Goal: Information Seeking & Learning: Learn about a topic

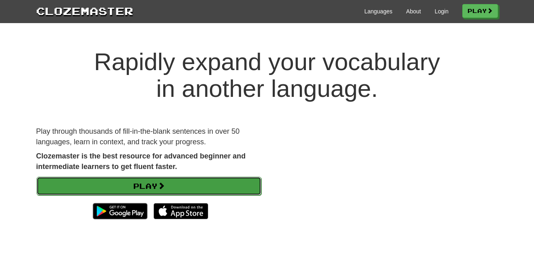
click at [232, 190] on link "Play" at bounding box center [148, 186] width 225 height 19
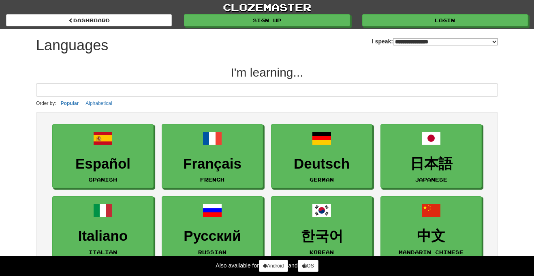
select select "*******"
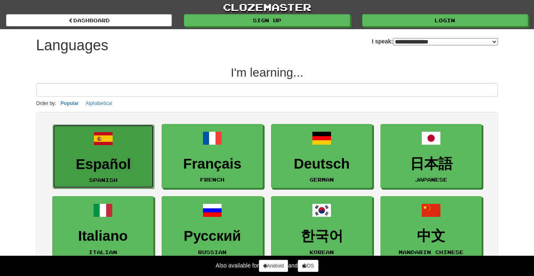
click at [130, 156] on h3 "Español" at bounding box center [103, 164] width 92 height 16
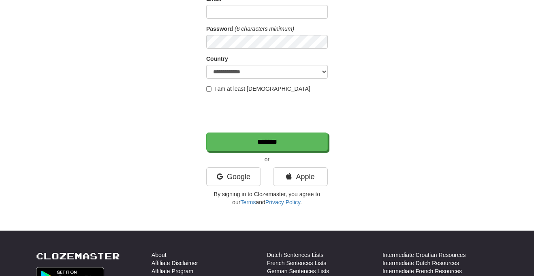
scroll to position [103, 0]
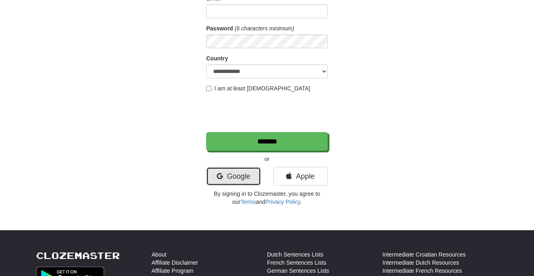
click at [242, 173] on link "Google" at bounding box center [233, 176] width 55 height 19
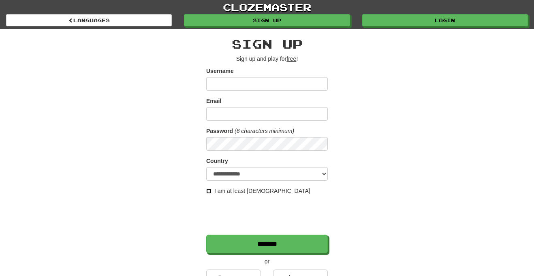
scroll to position [0, 0]
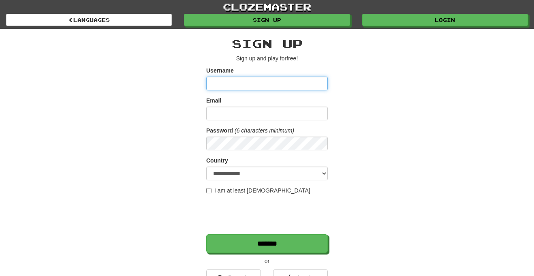
click at [284, 81] on input "Username" at bounding box center [267, 84] width 122 height 14
type input "*"
type input "*****"
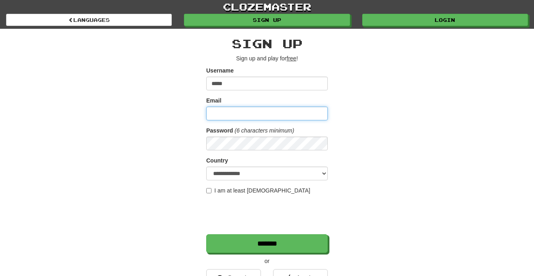
click at [241, 110] on input "Email" at bounding box center [267, 114] width 122 height 14
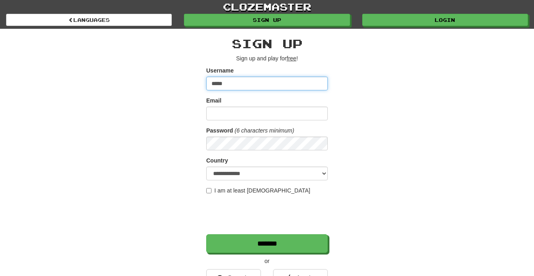
click at [261, 86] on input "*****" at bounding box center [267, 84] width 122 height 14
type input "**********"
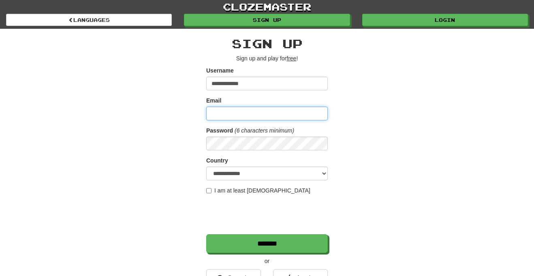
click at [242, 110] on input "Email" at bounding box center [267, 114] width 122 height 14
type input "**********"
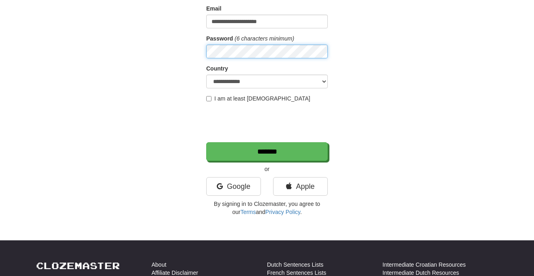
scroll to position [95, 0]
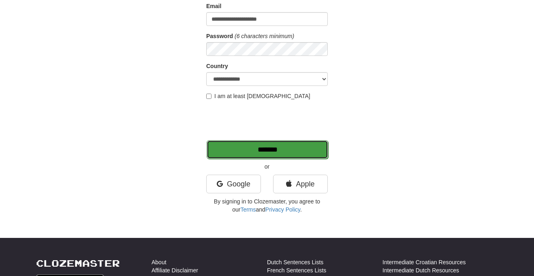
click at [317, 154] on input "*******" at bounding box center [268, 149] width 122 height 19
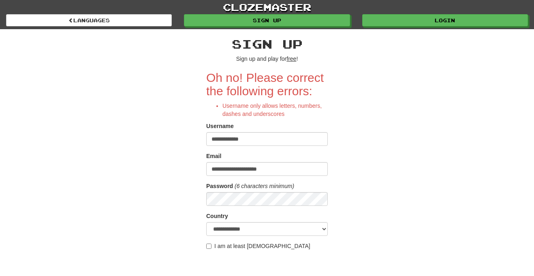
click at [284, 139] on input "**********" at bounding box center [267, 139] width 122 height 14
type input "*"
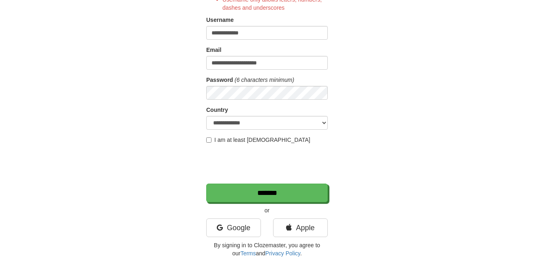
scroll to position [106, 0]
type input "**********"
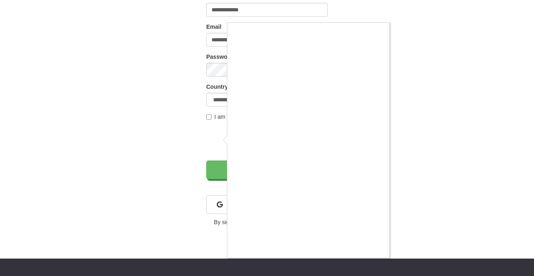
scroll to position [130, 0]
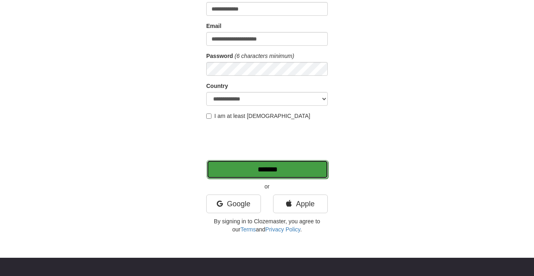
click at [294, 171] on input "*******" at bounding box center [268, 169] width 122 height 19
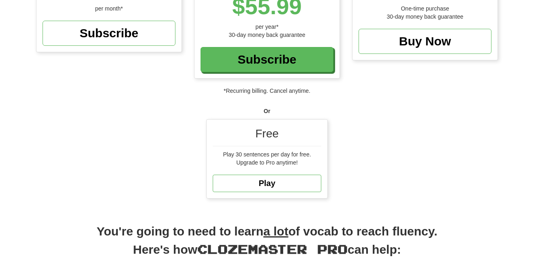
scroll to position [186, 0]
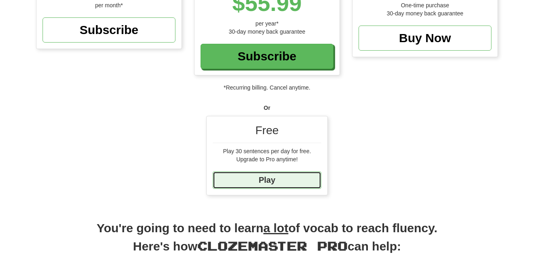
click at [295, 176] on link "Play" at bounding box center [267, 179] width 109 height 17
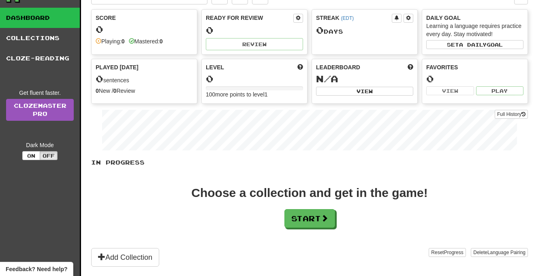
scroll to position [41, 0]
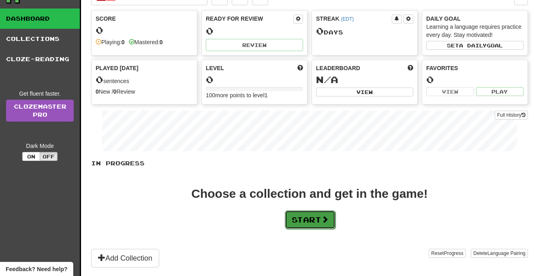
click at [303, 214] on button "Start" at bounding box center [310, 219] width 51 height 19
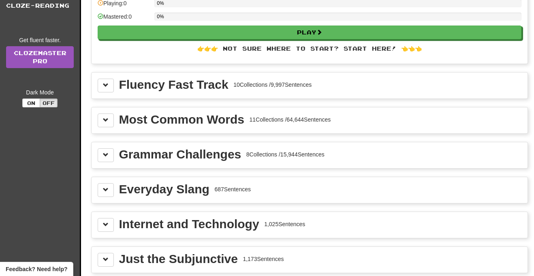
scroll to position [101, 0]
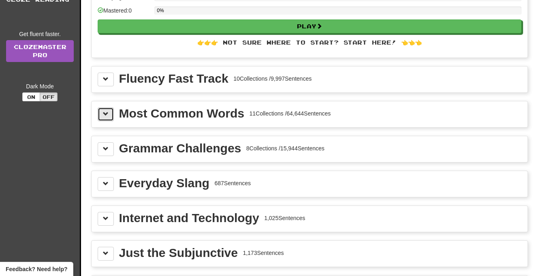
click at [103, 118] on button at bounding box center [106, 114] width 16 height 14
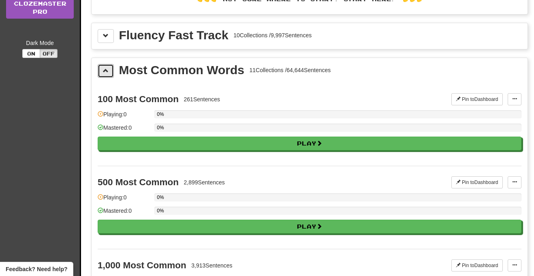
scroll to position [146, 0]
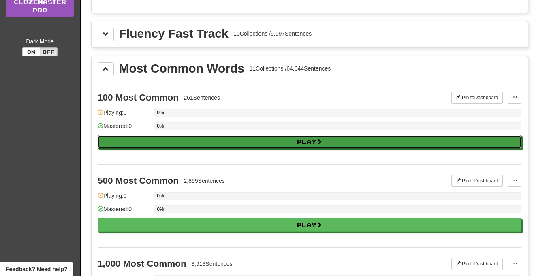
click at [291, 144] on button "Play" at bounding box center [310, 142] width 424 height 14
select select "**"
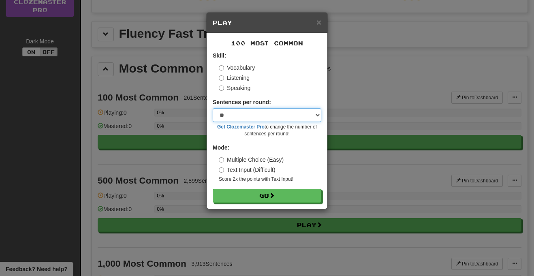
click at [312, 116] on select "* ** ** ** ** ** *** ********" at bounding box center [267, 115] width 109 height 14
click at [307, 112] on select "* ** ** ** ** ** *** ********" at bounding box center [267, 115] width 109 height 14
click at [417, 135] on div "× Play 100 Most Common Skill: Vocabulary Listening Speaking Sentences per round…" at bounding box center [267, 138] width 534 height 276
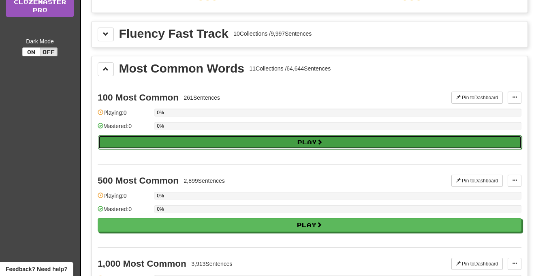
click at [322, 139] on span at bounding box center [320, 142] width 6 height 6
select select "**"
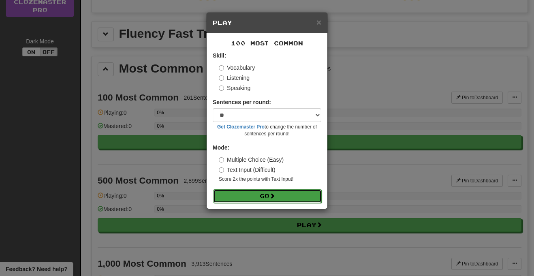
click at [278, 193] on button "Go" at bounding box center [267, 196] width 109 height 14
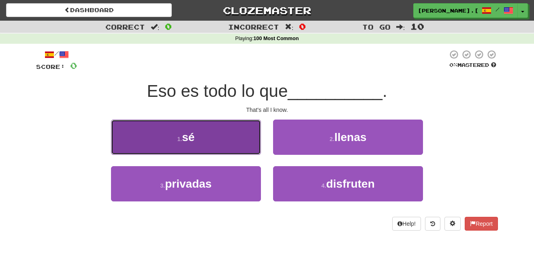
click at [252, 131] on button "1 . sé" at bounding box center [186, 137] width 150 height 35
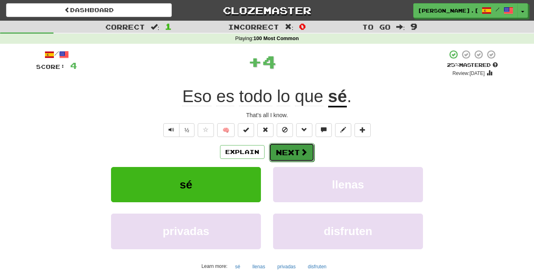
click at [307, 152] on button "Next" at bounding box center [291, 152] width 45 height 19
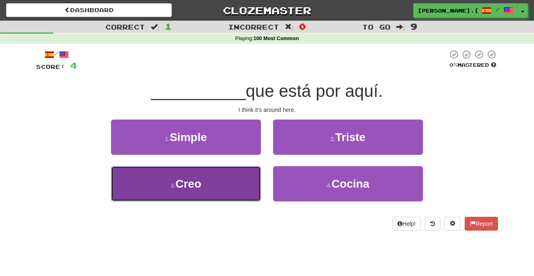
click at [242, 177] on button "3 . Creo" at bounding box center [186, 183] width 150 height 35
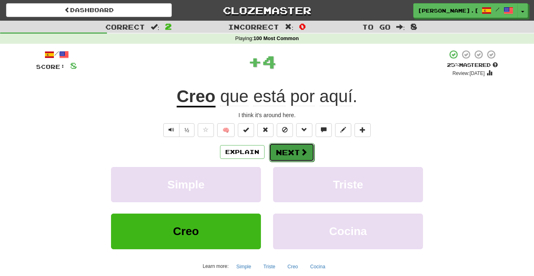
click at [286, 153] on button "Next" at bounding box center [291, 152] width 45 height 19
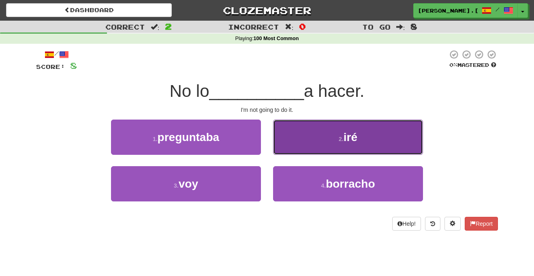
click at [300, 142] on button "2 . iré" at bounding box center [348, 137] width 150 height 35
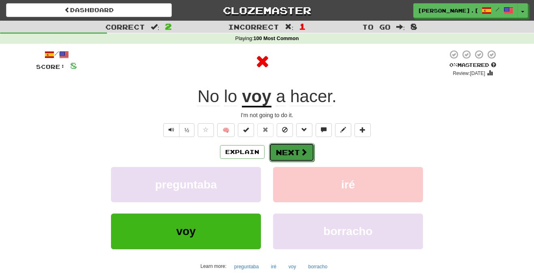
click at [300, 152] on span at bounding box center [303, 151] width 7 height 7
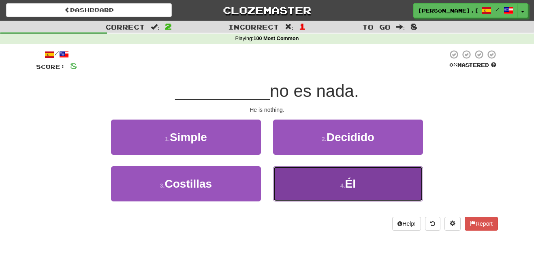
click at [300, 192] on button "4 . Él" at bounding box center [348, 183] width 150 height 35
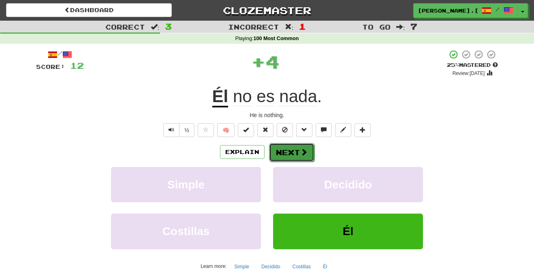
click at [296, 154] on button "Next" at bounding box center [291, 152] width 45 height 19
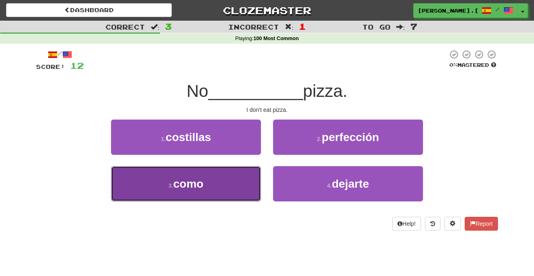
click at [236, 182] on button "3 . como" at bounding box center [186, 183] width 150 height 35
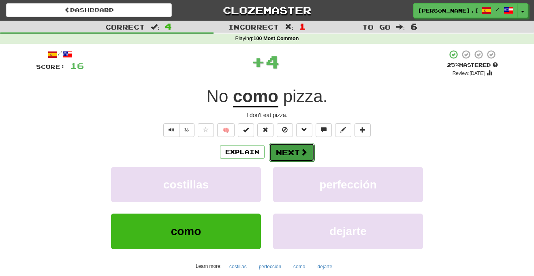
click at [296, 149] on button "Next" at bounding box center [291, 152] width 45 height 19
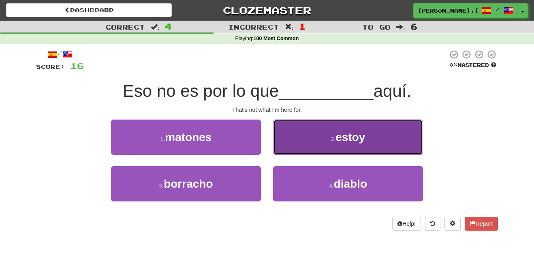
click at [307, 131] on button "2 . estoy" at bounding box center [348, 137] width 150 height 35
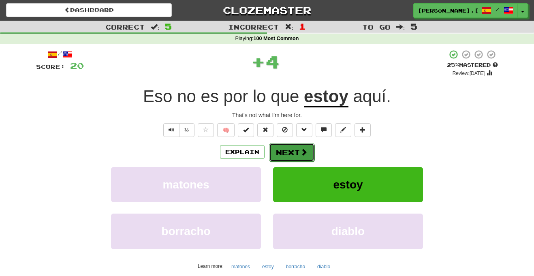
click at [296, 147] on button "Next" at bounding box center [291, 152] width 45 height 19
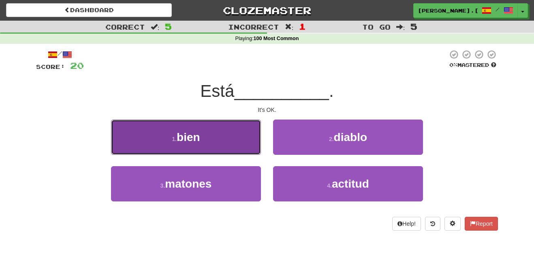
click at [229, 144] on button "1 . bien" at bounding box center [186, 137] width 150 height 35
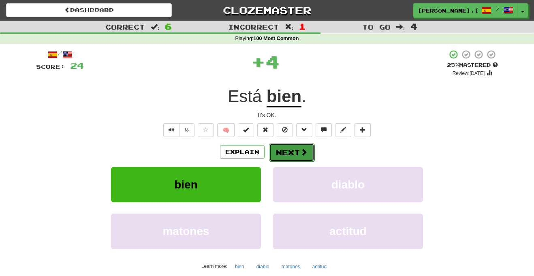
click at [276, 156] on button "Next" at bounding box center [291, 152] width 45 height 19
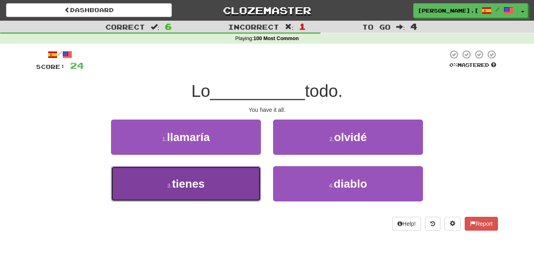
click at [229, 174] on button "3 . tienes" at bounding box center [186, 183] width 150 height 35
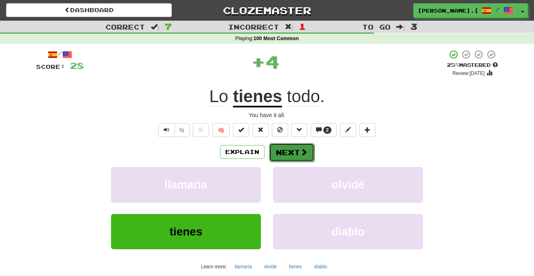
click at [282, 155] on button "Next" at bounding box center [291, 152] width 45 height 19
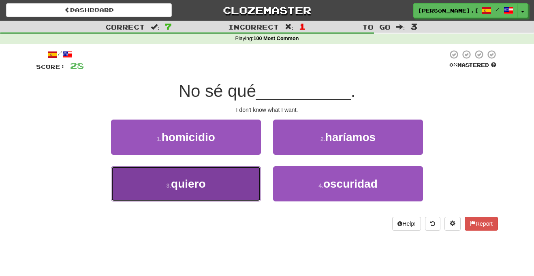
click at [243, 174] on button "3 . quiero" at bounding box center [186, 183] width 150 height 35
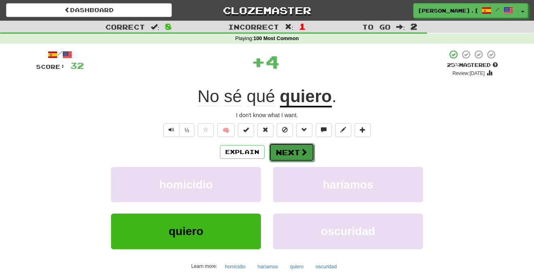
click at [281, 157] on button "Next" at bounding box center [291, 152] width 45 height 19
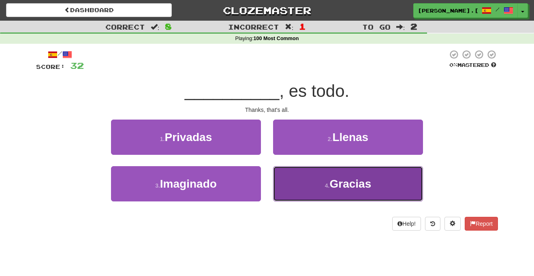
click at [300, 180] on button "4 . Gracias" at bounding box center [348, 183] width 150 height 35
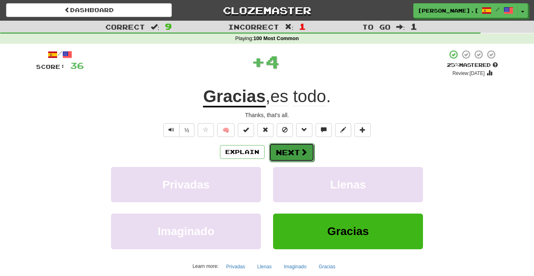
click at [293, 154] on button "Next" at bounding box center [291, 152] width 45 height 19
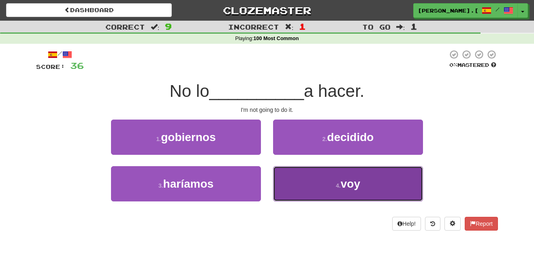
click at [292, 178] on button "4 . voy" at bounding box center [348, 183] width 150 height 35
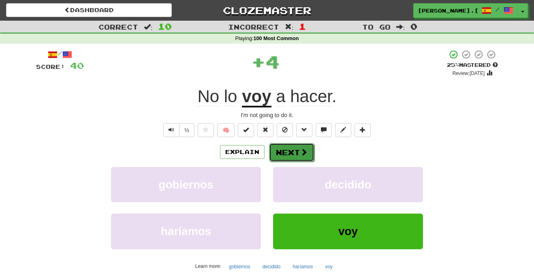
click at [294, 152] on button "Next" at bounding box center [291, 152] width 45 height 19
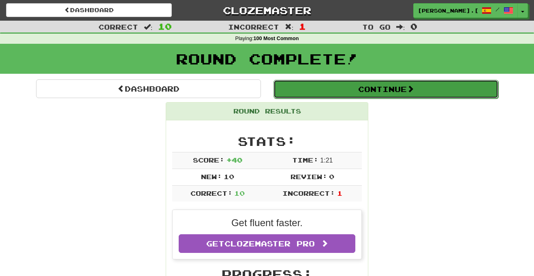
click at [406, 84] on button "Continue" at bounding box center [386, 89] width 225 height 19
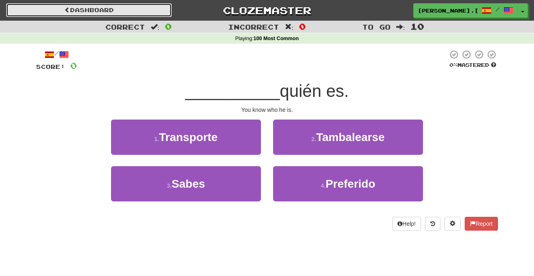
click at [141, 7] on link "Dashboard" at bounding box center [89, 10] width 166 height 14
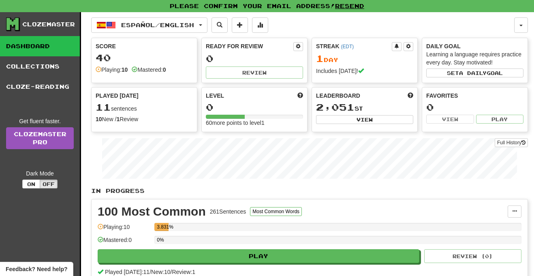
scroll to position [1, 0]
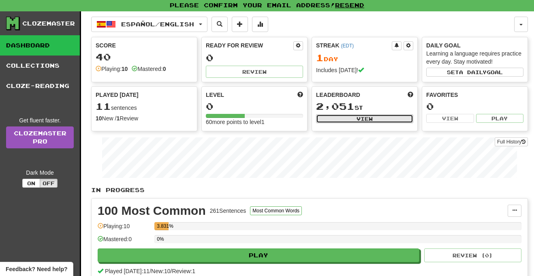
click at [358, 117] on button "View" at bounding box center [364, 118] width 97 height 9
select select "**********"
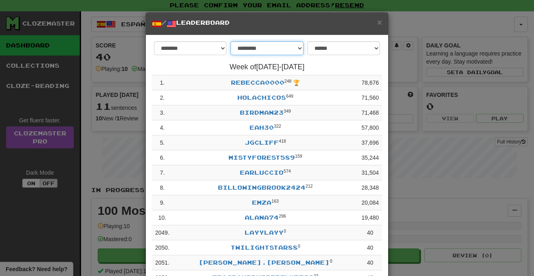
click at [286, 48] on select "**********" at bounding box center [267, 48] width 73 height 14
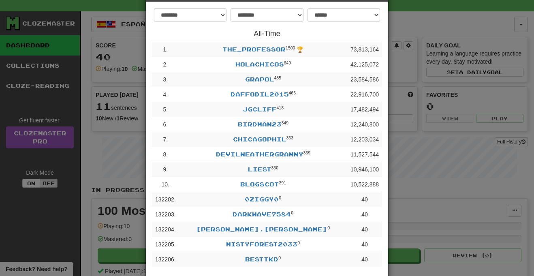
scroll to position [0, 0]
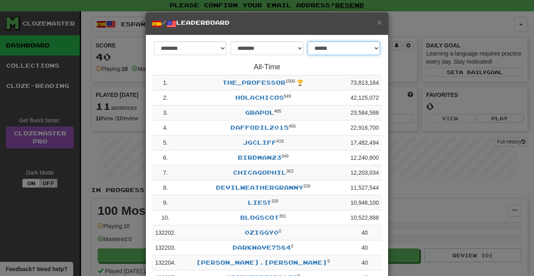
click at [358, 44] on select "**********" at bounding box center [344, 48] width 73 height 14
click at [282, 49] on select "**********" at bounding box center [267, 48] width 73 height 14
select select "******"
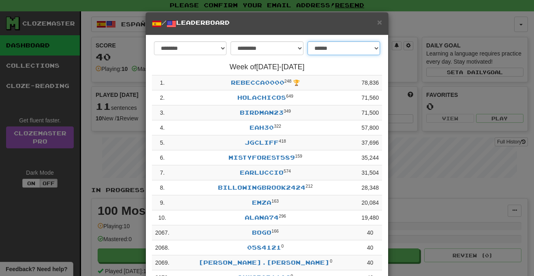
click at [341, 43] on select "**********" at bounding box center [344, 48] width 73 height 14
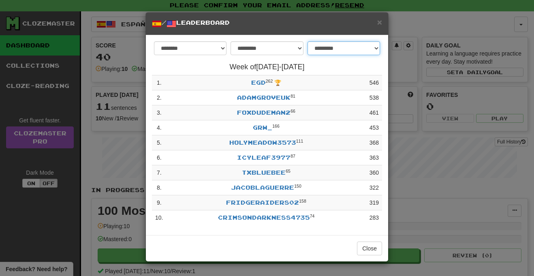
click at [354, 47] on select "**********" at bounding box center [344, 48] width 73 height 14
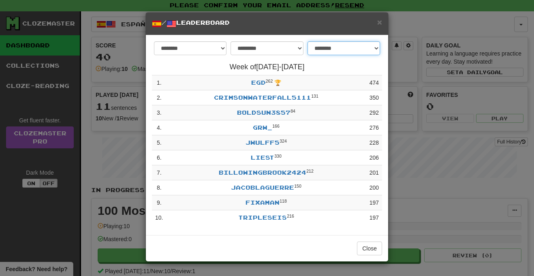
click at [360, 49] on select "**********" at bounding box center [344, 48] width 73 height 14
select select "**********"
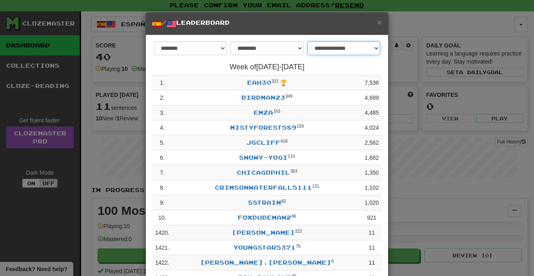
click at [362, 49] on select "**********" at bounding box center [344, 48] width 73 height 14
click at [381, 25] on span "×" at bounding box center [379, 21] width 5 height 9
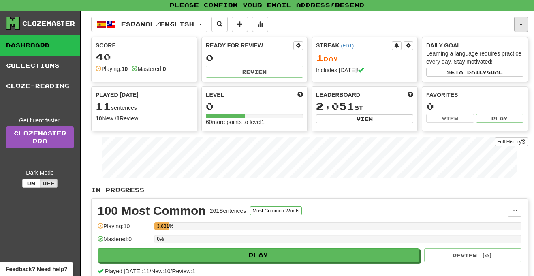
click at [523, 20] on button "button" at bounding box center [521, 24] width 14 height 15
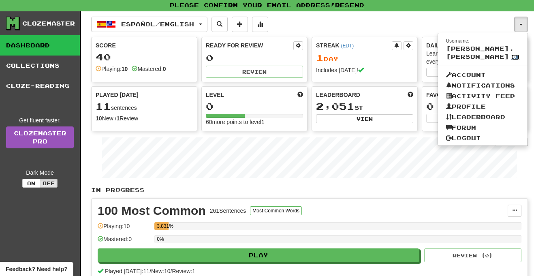
click at [514, 54] on link "Edit" at bounding box center [516, 57] width 9 height 6
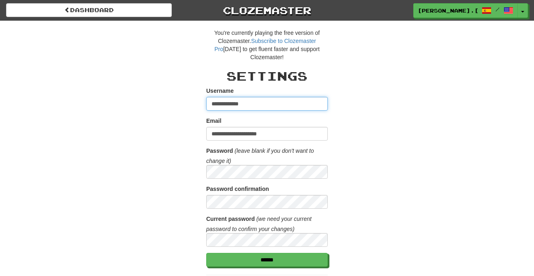
click at [284, 103] on input "**********" at bounding box center [267, 104] width 122 height 14
type input "***"
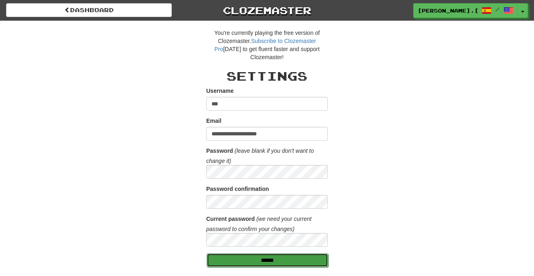
click at [296, 263] on input "******" at bounding box center [268, 260] width 122 height 14
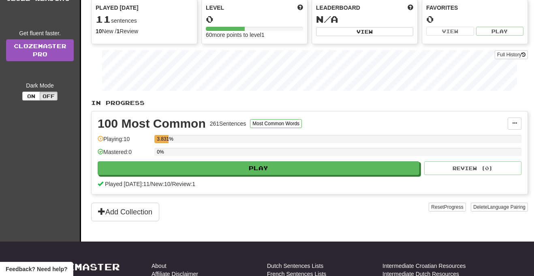
scroll to position [108, 0]
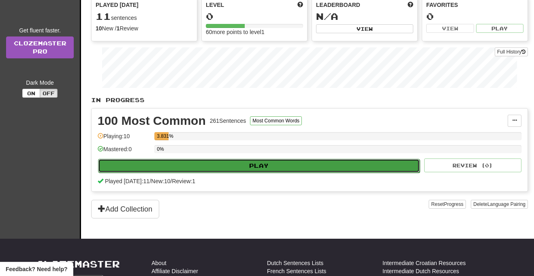
click at [326, 169] on button "Play" at bounding box center [259, 166] width 322 height 14
select select "**"
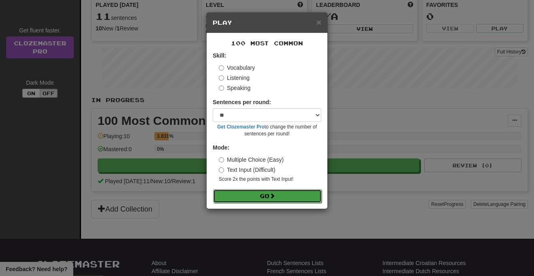
click at [299, 194] on button "Go" at bounding box center [267, 196] width 109 height 14
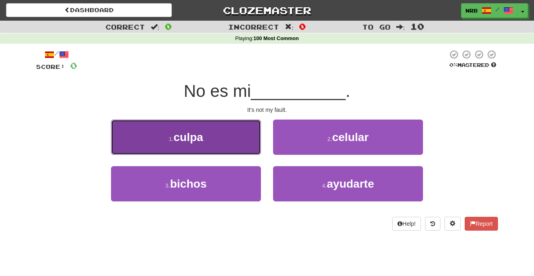
click at [247, 142] on button "1 . culpa" at bounding box center [186, 137] width 150 height 35
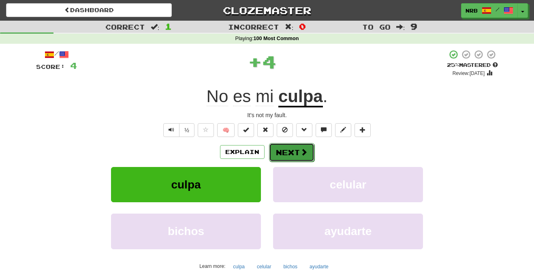
click at [294, 150] on button "Next" at bounding box center [291, 152] width 45 height 19
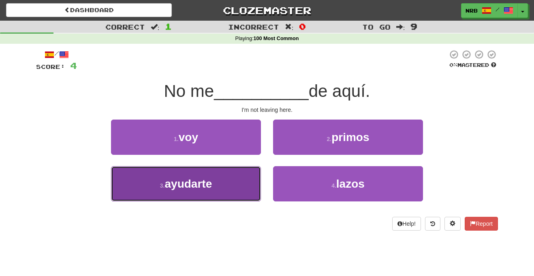
click at [240, 176] on button "3 . ayudarte" at bounding box center [186, 183] width 150 height 35
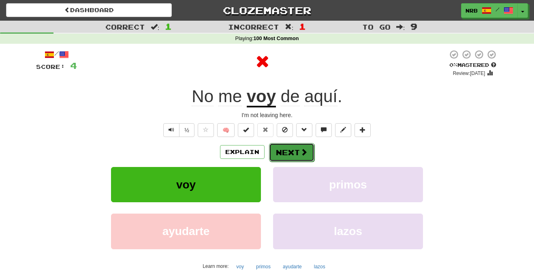
click at [297, 156] on button "Next" at bounding box center [291, 152] width 45 height 19
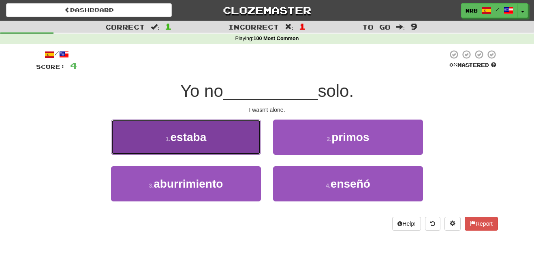
click at [253, 144] on button "1 . estaba" at bounding box center [186, 137] width 150 height 35
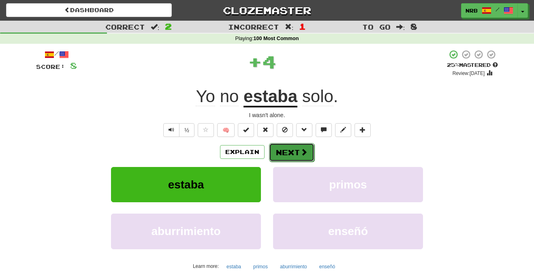
click at [278, 152] on button "Next" at bounding box center [291, 152] width 45 height 19
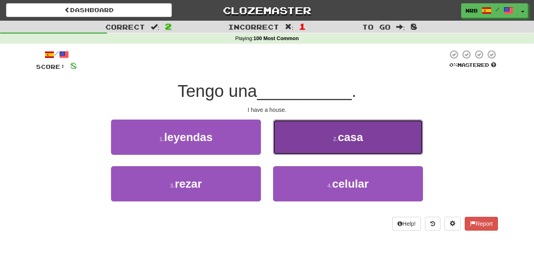
click at [321, 137] on button "2 . casa" at bounding box center [348, 137] width 150 height 35
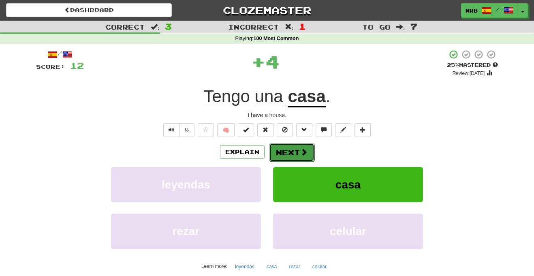
click at [305, 145] on button "Next" at bounding box center [291, 152] width 45 height 19
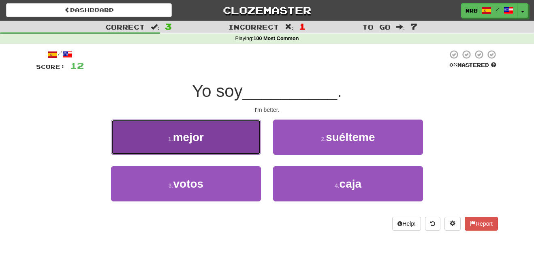
click at [239, 132] on button "1 . mejor" at bounding box center [186, 137] width 150 height 35
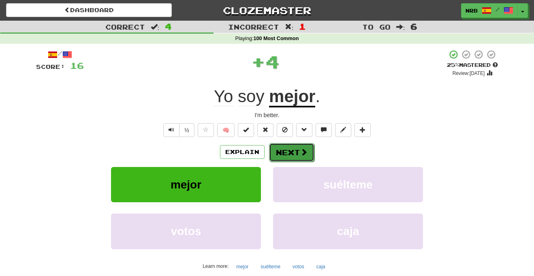
click at [292, 154] on button "Next" at bounding box center [291, 152] width 45 height 19
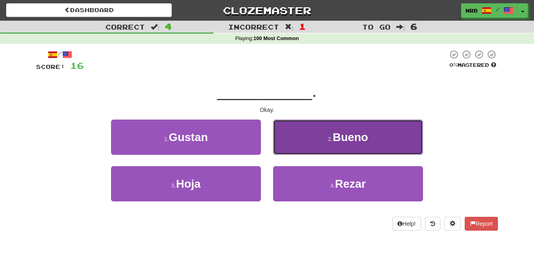
click at [313, 144] on button "2 . Bueno" at bounding box center [348, 137] width 150 height 35
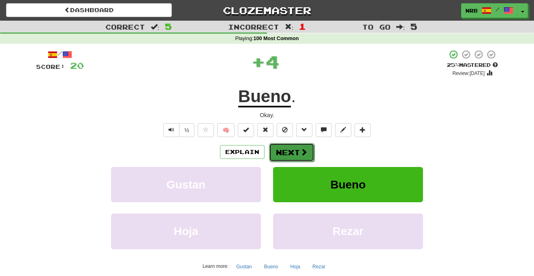
click at [306, 154] on span at bounding box center [303, 151] width 7 height 7
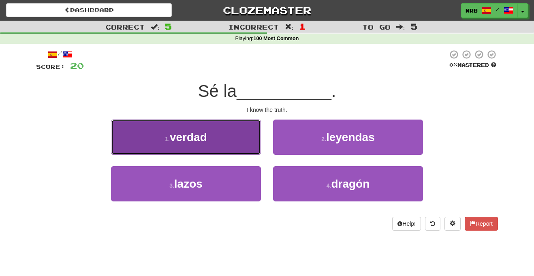
click at [250, 148] on button "1 . verdad" at bounding box center [186, 137] width 150 height 35
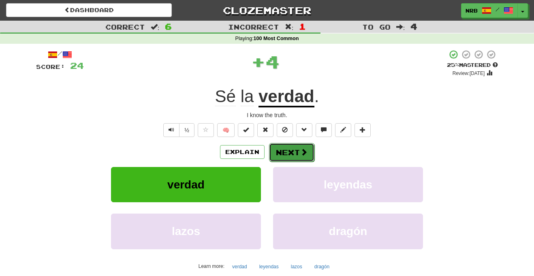
click at [296, 151] on button "Next" at bounding box center [291, 152] width 45 height 19
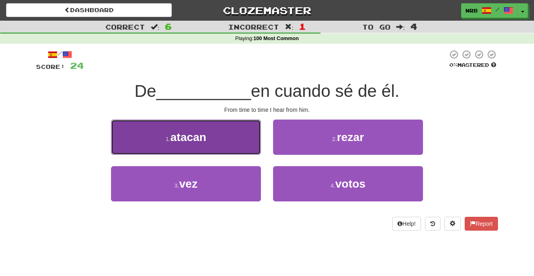
click at [238, 148] on button "1 . atacan" at bounding box center [186, 137] width 150 height 35
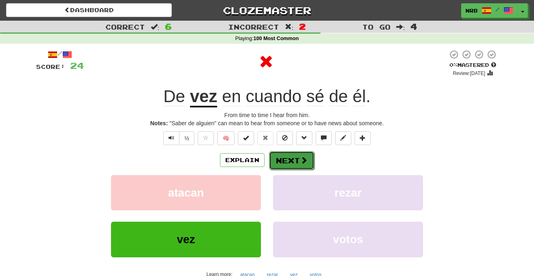
click at [301, 157] on span at bounding box center [303, 159] width 7 height 7
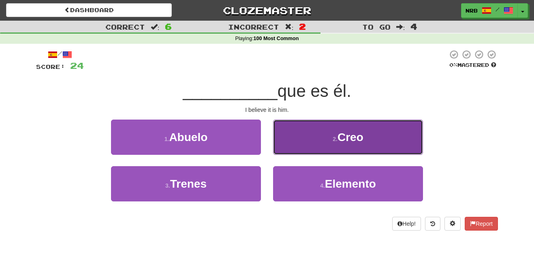
click at [333, 141] on small "2 ." at bounding box center [335, 139] width 5 height 6
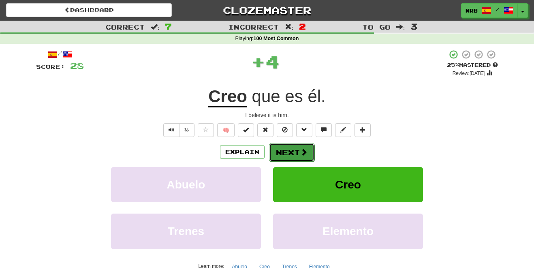
click at [308, 159] on button "Next" at bounding box center [291, 152] width 45 height 19
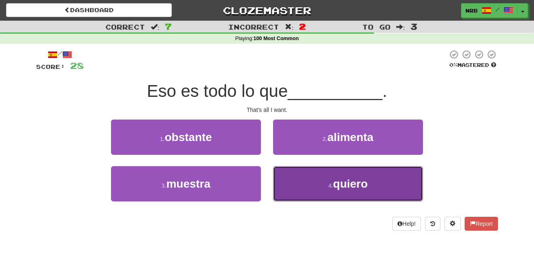
click at [284, 177] on button "4 . quiero" at bounding box center [348, 183] width 150 height 35
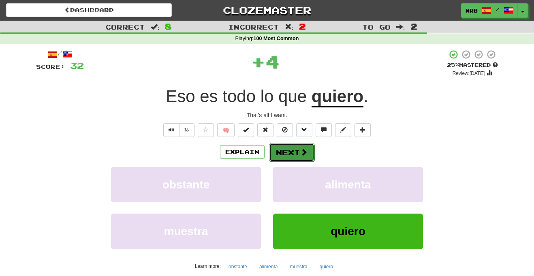
click at [296, 150] on button "Next" at bounding box center [291, 152] width 45 height 19
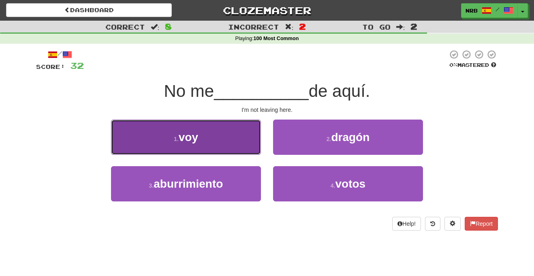
click at [235, 144] on button "1 . voy" at bounding box center [186, 137] width 150 height 35
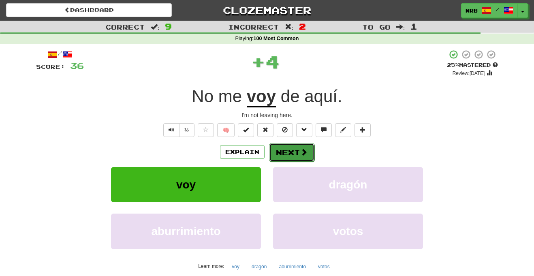
click at [281, 150] on button "Next" at bounding box center [291, 152] width 45 height 19
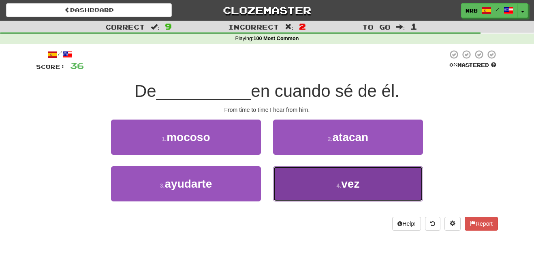
click at [308, 185] on button "4 . vez" at bounding box center [348, 183] width 150 height 35
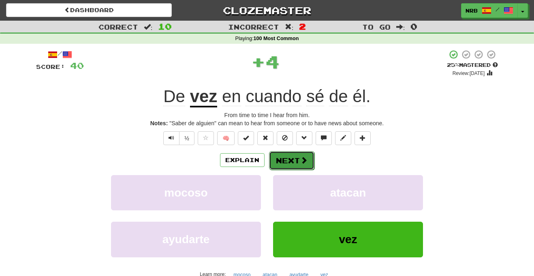
click at [300, 161] on span at bounding box center [303, 159] width 7 height 7
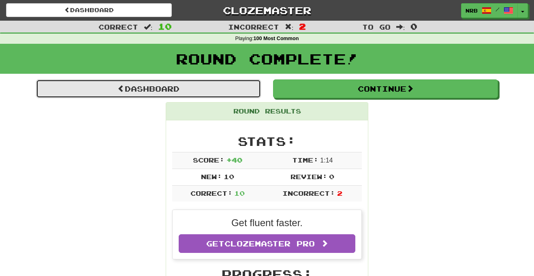
click at [195, 86] on link "Dashboard" at bounding box center [148, 88] width 225 height 19
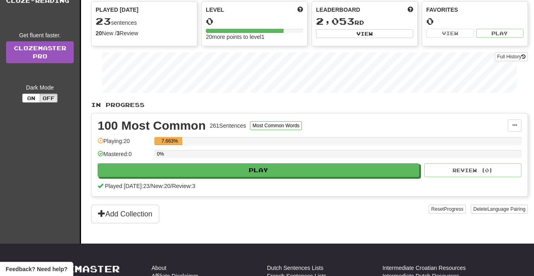
scroll to position [90, 0]
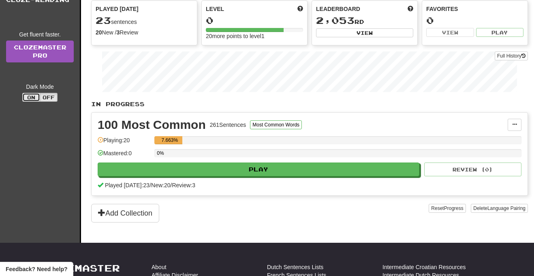
click at [28, 97] on button "On" at bounding box center [31, 97] width 18 height 9
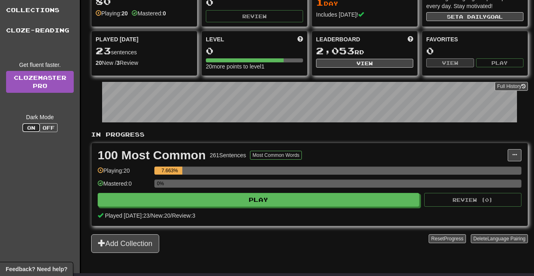
scroll to position [60, 0]
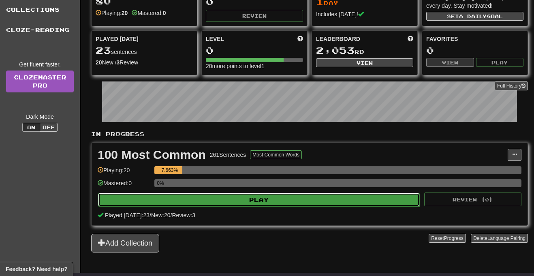
click at [313, 199] on button "Play" at bounding box center [259, 200] width 322 height 14
select select "**"
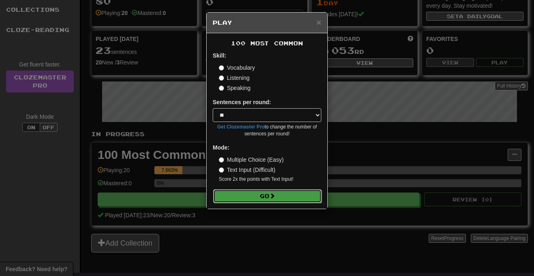
click at [303, 197] on button "Go" at bounding box center [267, 196] width 109 height 14
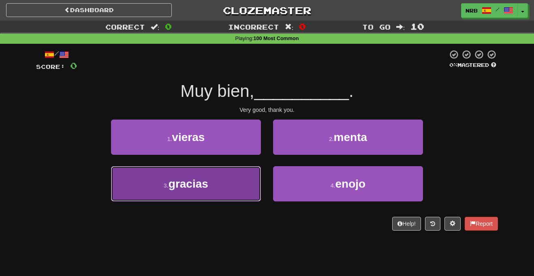
click at [235, 191] on button "3 . gracias" at bounding box center [186, 183] width 150 height 35
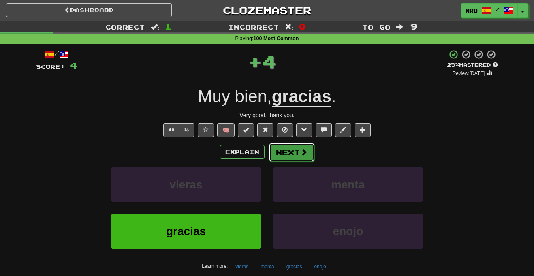
click at [296, 150] on button "Next" at bounding box center [291, 152] width 45 height 19
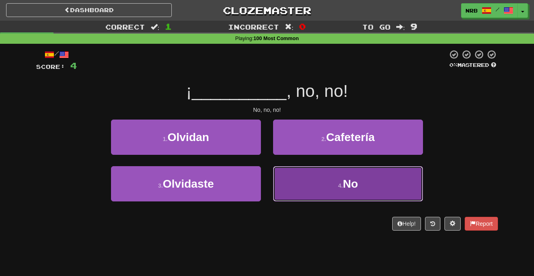
click at [296, 180] on button "4 . No" at bounding box center [348, 183] width 150 height 35
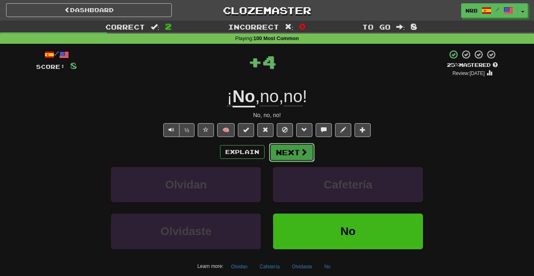
click at [304, 156] on span at bounding box center [303, 151] width 7 height 7
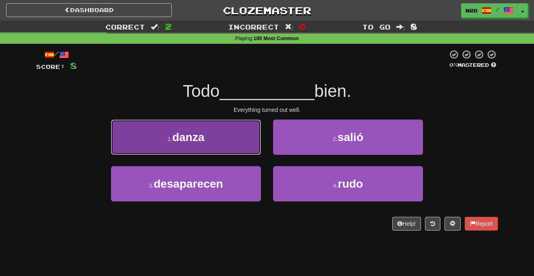
click at [246, 150] on button "1 . danza" at bounding box center [186, 137] width 150 height 35
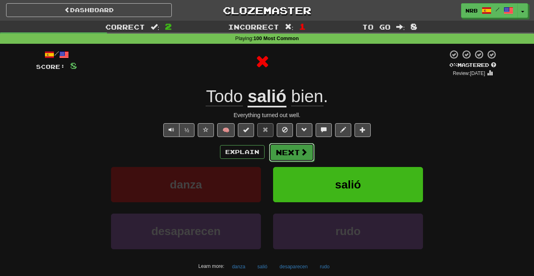
click at [301, 154] on span at bounding box center [303, 151] width 7 height 7
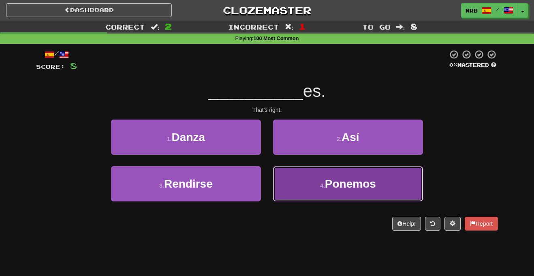
click at [285, 169] on button "4 . [GEOGRAPHIC_DATA]" at bounding box center [348, 183] width 150 height 35
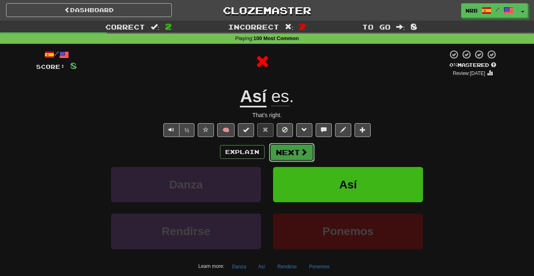
click at [287, 156] on button "Next" at bounding box center [291, 152] width 45 height 19
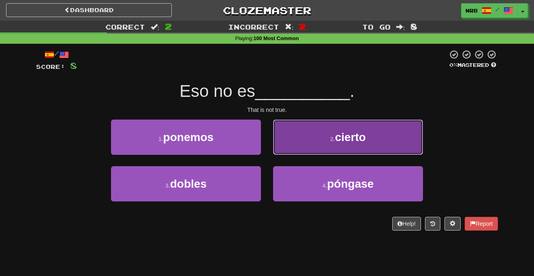
click at [289, 147] on button "2 . cierto" at bounding box center [348, 137] width 150 height 35
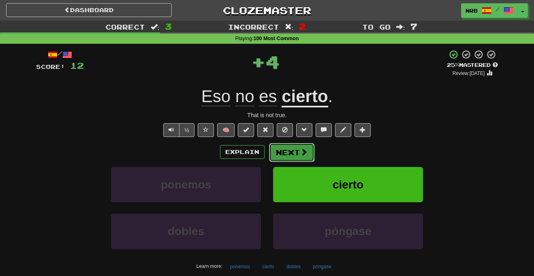
click at [296, 154] on button "Next" at bounding box center [291, 152] width 45 height 19
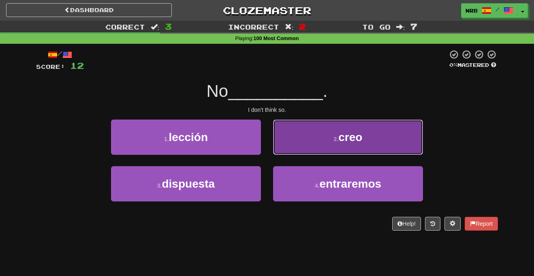
click at [296, 146] on button "2 . creo" at bounding box center [348, 137] width 150 height 35
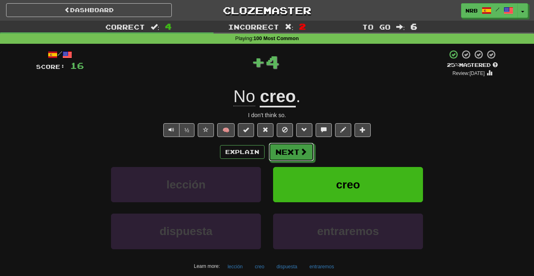
click at [296, 146] on button "Next" at bounding box center [291, 152] width 45 height 19
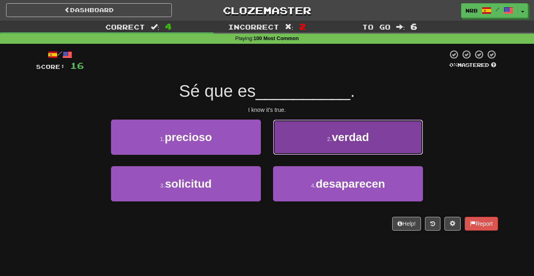
click at [317, 140] on button "2 . verdad" at bounding box center [348, 137] width 150 height 35
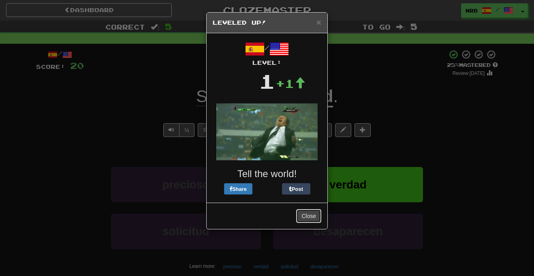
click at [309, 214] on button "Close" at bounding box center [308, 216] width 25 height 14
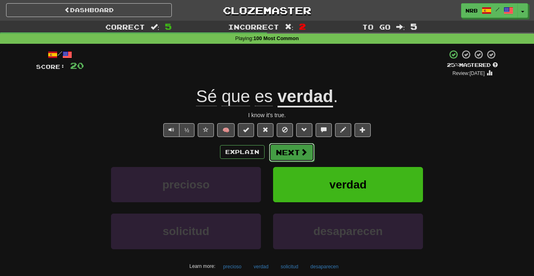
click at [292, 153] on button "Next" at bounding box center [291, 152] width 45 height 19
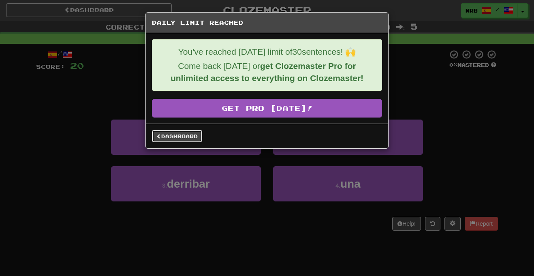
click at [191, 137] on link "Dashboard" at bounding box center [177, 136] width 50 height 12
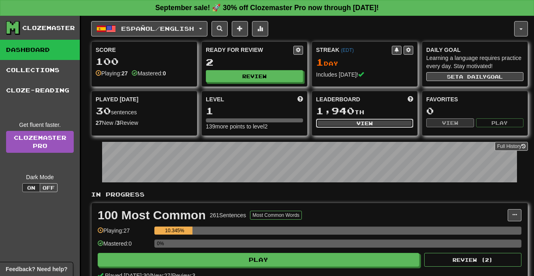
click at [386, 127] on button "View" at bounding box center [364, 123] width 97 height 9
select select "**********"
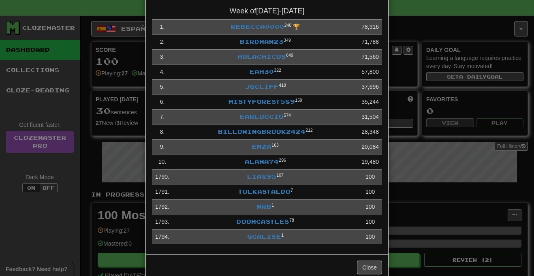
scroll to position [60, 0]
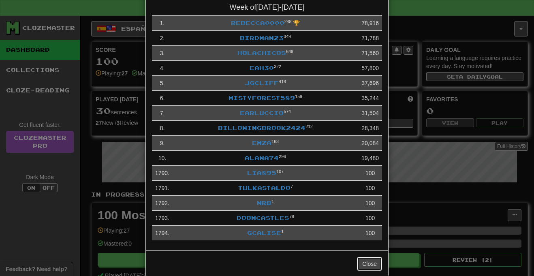
click at [368, 266] on button "Close" at bounding box center [369, 264] width 25 height 14
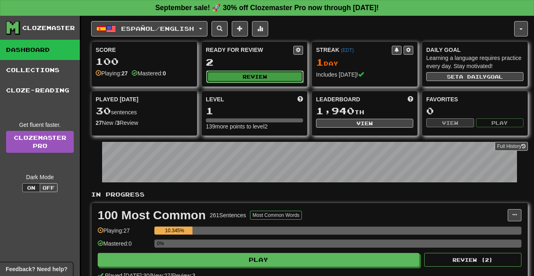
click at [252, 76] on button "Review" at bounding box center [254, 77] width 97 height 12
select select "**"
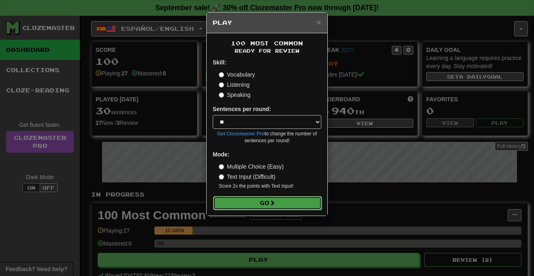
click at [274, 201] on span at bounding box center [273, 203] width 6 height 6
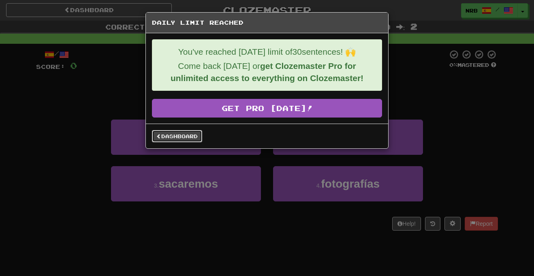
click at [191, 133] on link "Dashboard" at bounding box center [177, 136] width 50 height 12
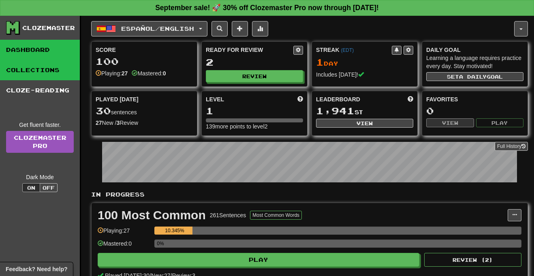
click at [27, 75] on link "Collections" at bounding box center [40, 70] width 80 height 20
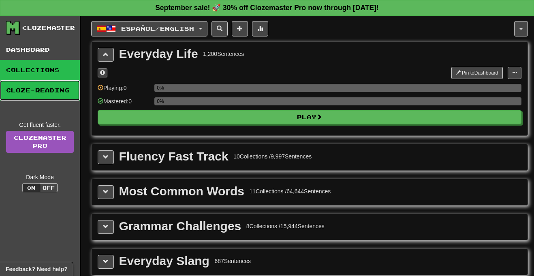
click at [32, 84] on link "Cloze-Reading" at bounding box center [40, 90] width 80 height 20
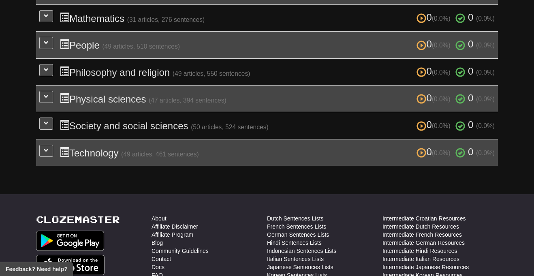
scroll to position [344, 0]
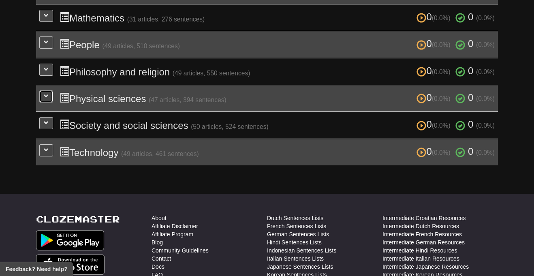
click at [48, 99] on span at bounding box center [46, 96] width 5 height 5
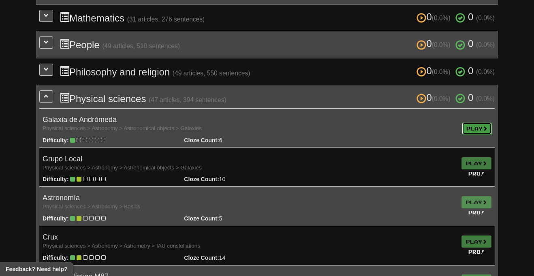
click at [478, 134] on link "Play" at bounding box center [477, 128] width 30 height 12
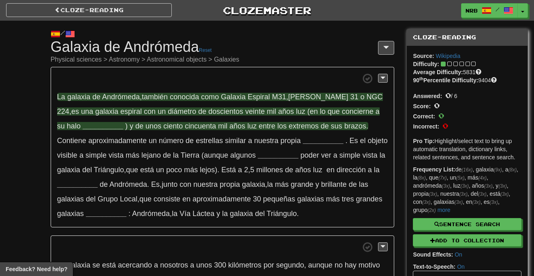
click at [83, 126] on strong "__________" at bounding box center [103, 126] width 41 height 8
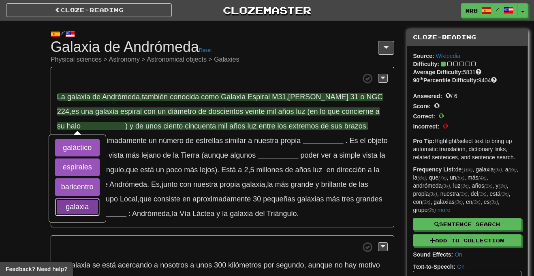
click at [71, 212] on button "galaxia" at bounding box center [77, 207] width 45 height 18
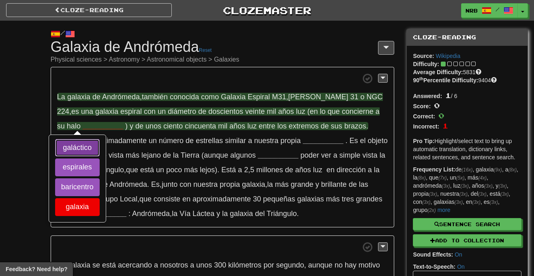
click at [74, 147] on button "galáctico" at bounding box center [77, 148] width 45 height 18
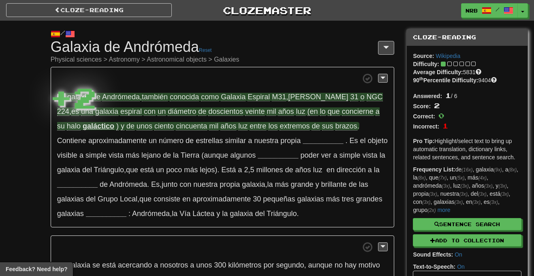
click at [36, 148] on div "/ Cloze-Reading Galaxia de Andrómeda Reset Physical sciences > Astronomy > Astr…" at bounding box center [267, 189] width 534 height 337
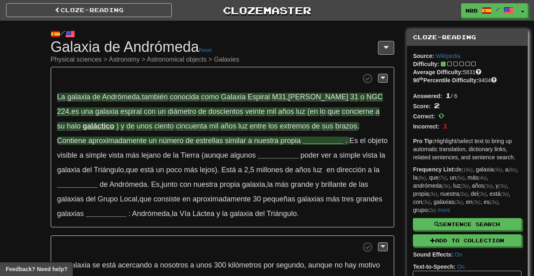
click at [303, 139] on strong "__________" at bounding box center [323, 141] width 41 height 8
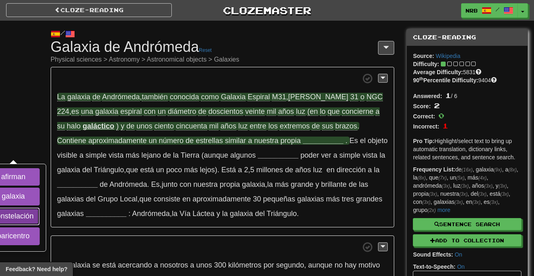
click at [40, 208] on button "constelación" at bounding box center [13, 217] width 53 height 18
click at [40, 227] on button "baricentro" at bounding box center [13, 236] width 53 height 18
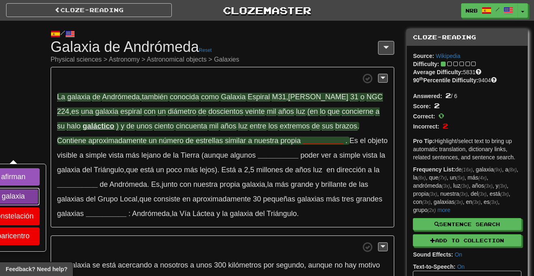
click at [40, 188] on button "galaxia" at bounding box center [13, 197] width 53 height 18
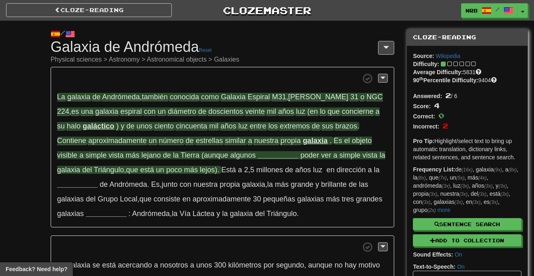
click at [258, 155] on strong "__________" at bounding box center [278, 155] width 41 height 8
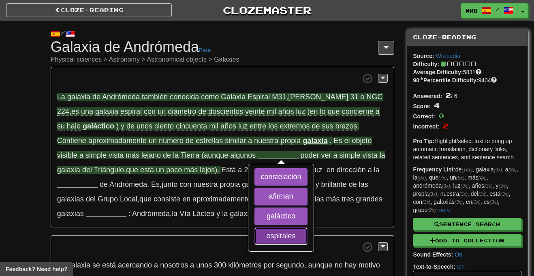
click at [255, 240] on button "espirales" at bounding box center [281, 236] width 53 height 18
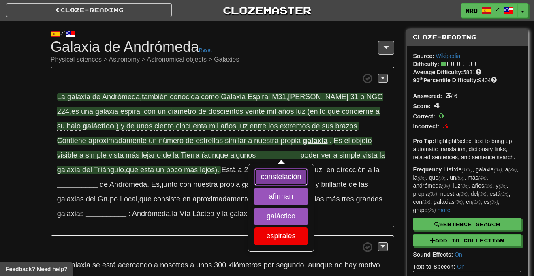
click at [255, 179] on button "constelación" at bounding box center [281, 177] width 53 height 18
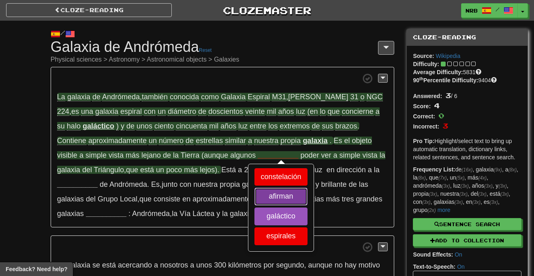
click at [255, 191] on button "afirman" at bounding box center [281, 197] width 53 height 18
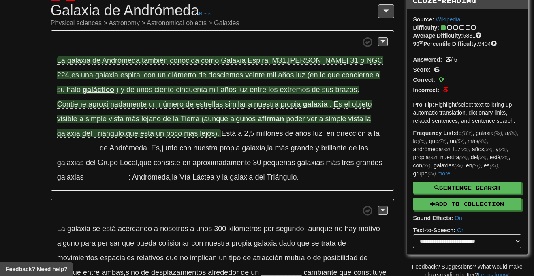
scroll to position [37, 0]
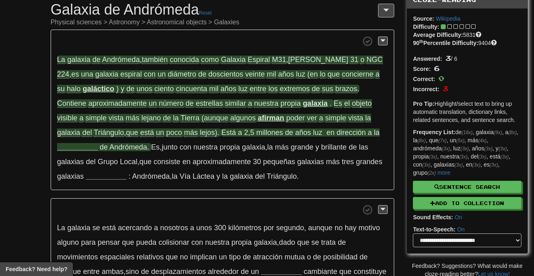
click at [98, 143] on strong "__________" at bounding box center [77, 147] width 41 height 8
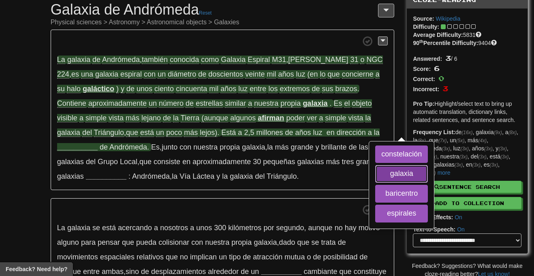
click at [375, 169] on button "galaxia" at bounding box center [401, 174] width 53 height 18
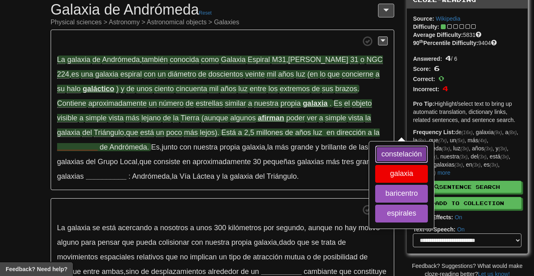
click at [375, 151] on button "constelación" at bounding box center [401, 155] width 53 height 18
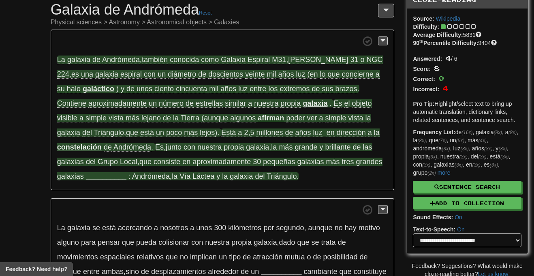
click at [114, 178] on strong "__________" at bounding box center [106, 176] width 41 height 8
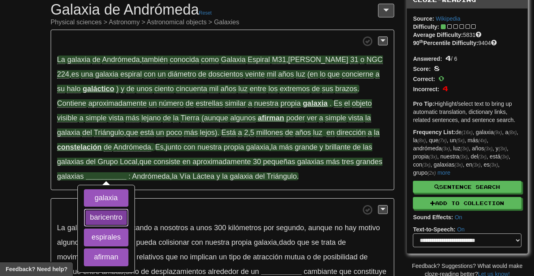
click at [111, 214] on button "baricentro" at bounding box center [106, 218] width 45 height 18
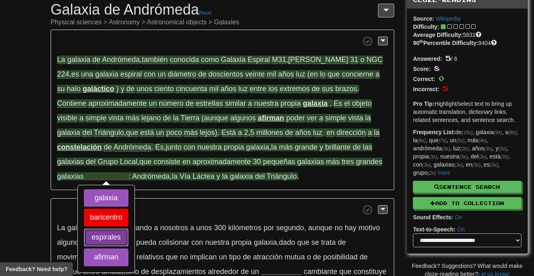
click at [108, 235] on button "espirales" at bounding box center [106, 238] width 45 height 18
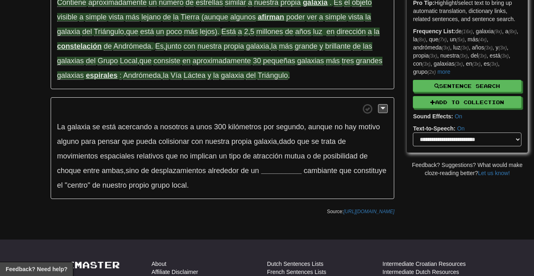
scroll to position [138, 0]
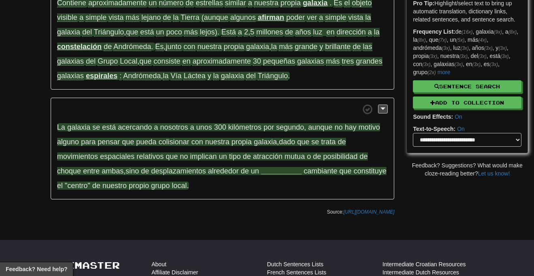
click at [293, 168] on strong "__________" at bounding box center [281, 171] width 41 height 8
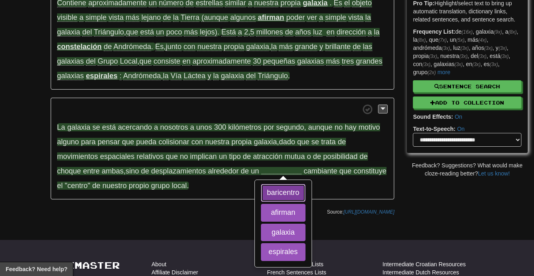
click at [285, 191] on button "baricentro" at bounding box center [283, 193] width 45 height 18
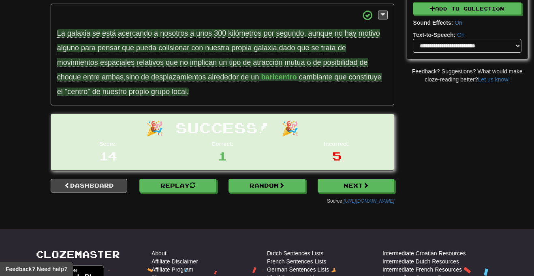
scroll to position [232, 0]
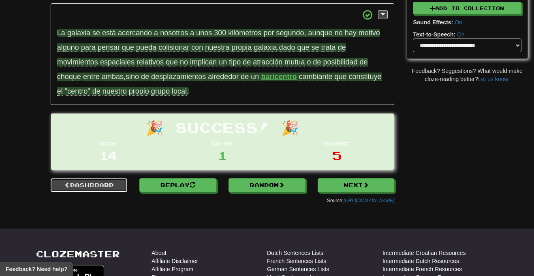
click at [90, 187] on link "Dashboard" at bounding box center [89, 185] width 77 height 14
